Goal: Task Accomplishment & Management: Use online tool/utility

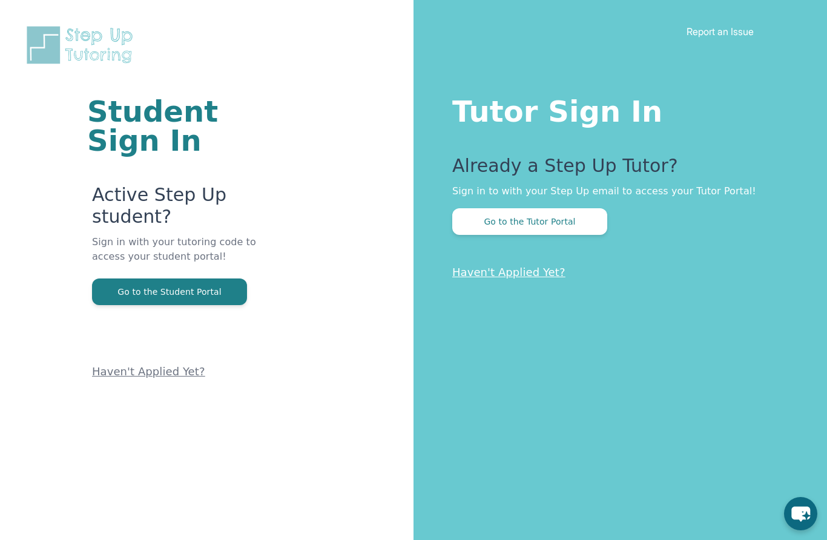
click at [564, 222] on button "Go to the Tutor Portal" at bounding box center [529, 221] width 155 height 27
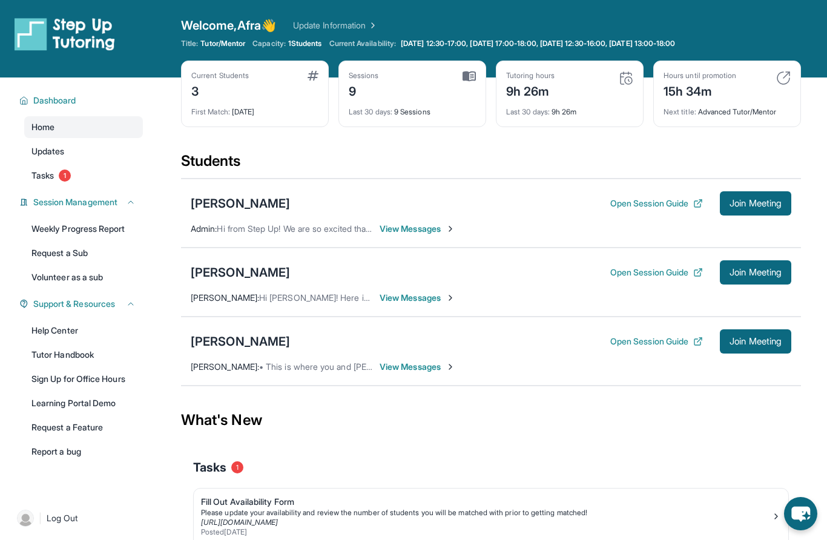
click at [758, 276] on span "Join Meeting" at bounding box center [756, 272] width 52 height 7
click at [747, 272] on span "Join Meeting" at bounding box center [756, 272] width 52 height 7
